Goal: Navigation & Orientation: Find specific page/section

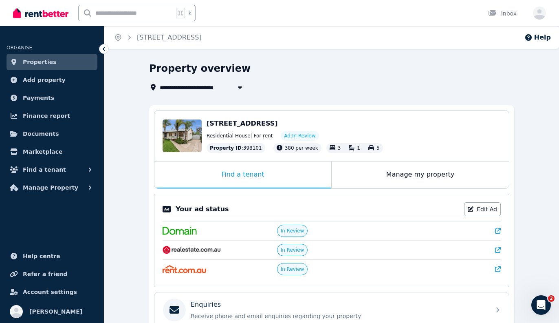
click at [72, 61] on link "Properties" at bounding box center [52, 62] width 91 height 16
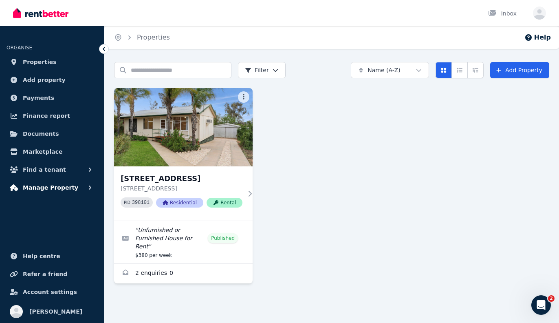
click at [69, 193] on button "Manage Property" at bounding box center [52, 187] width 91 height 16
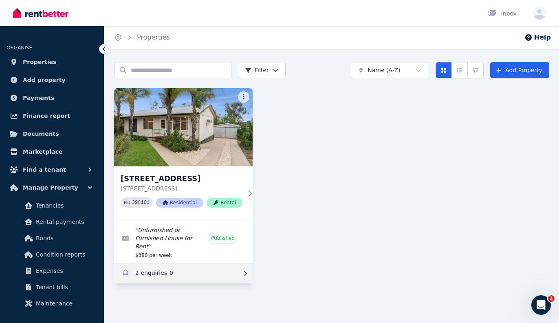
click at [146, 270] on link "Enquiries for 14 Hayward Terrace, Loxton" at bounding box center [183, 274] width 138 height 20
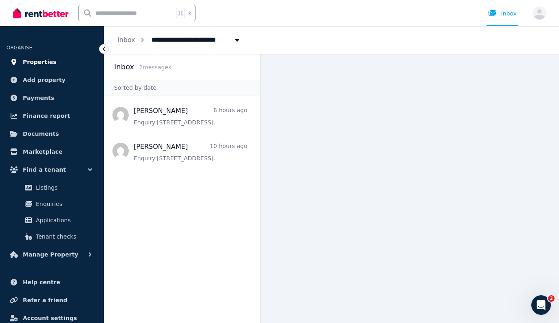
click at [42, 58] on span "Properties" at bounding box center [40, 62] width 34 height 10
